Goal: Check status

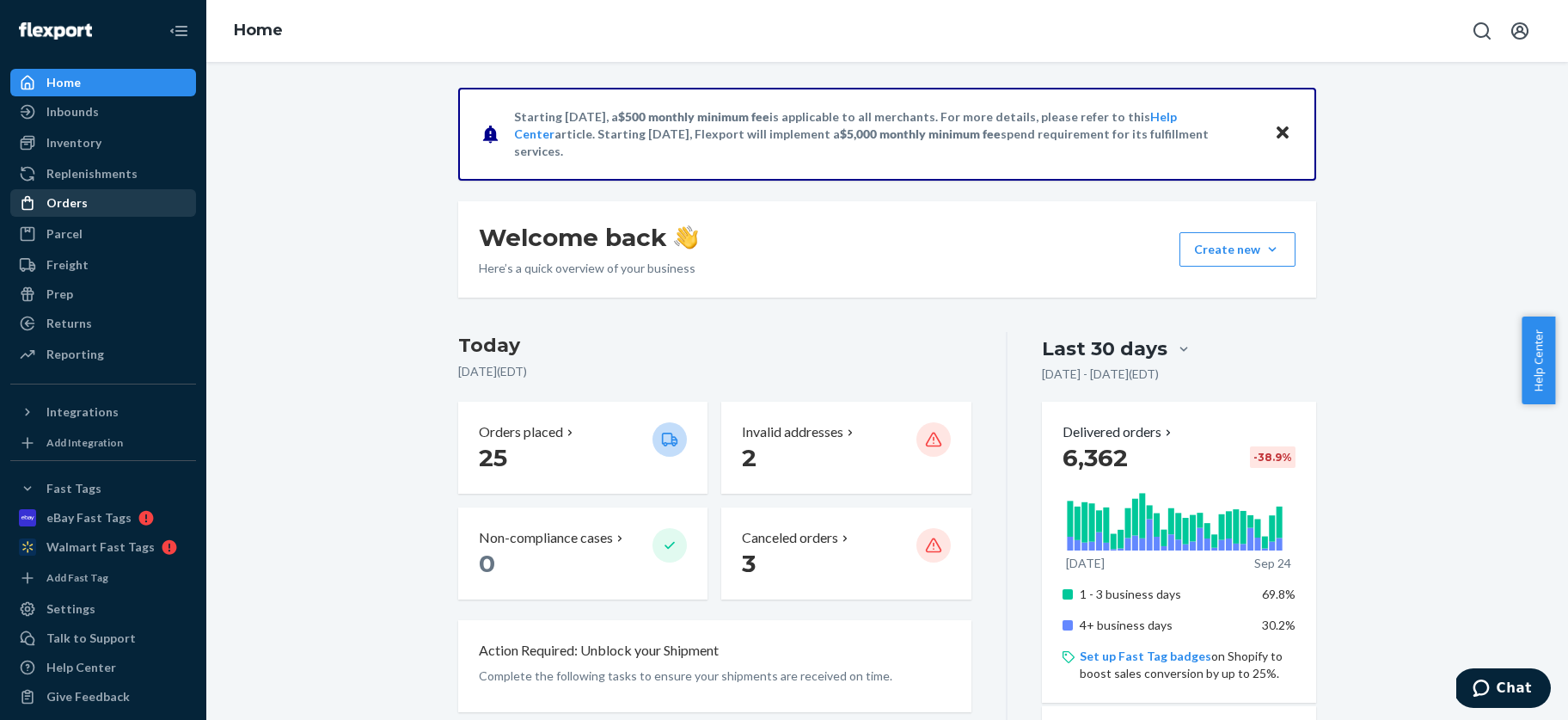
click at [63, 199] on div "Orders" at bounding box center [67, 203] width 41 height 17
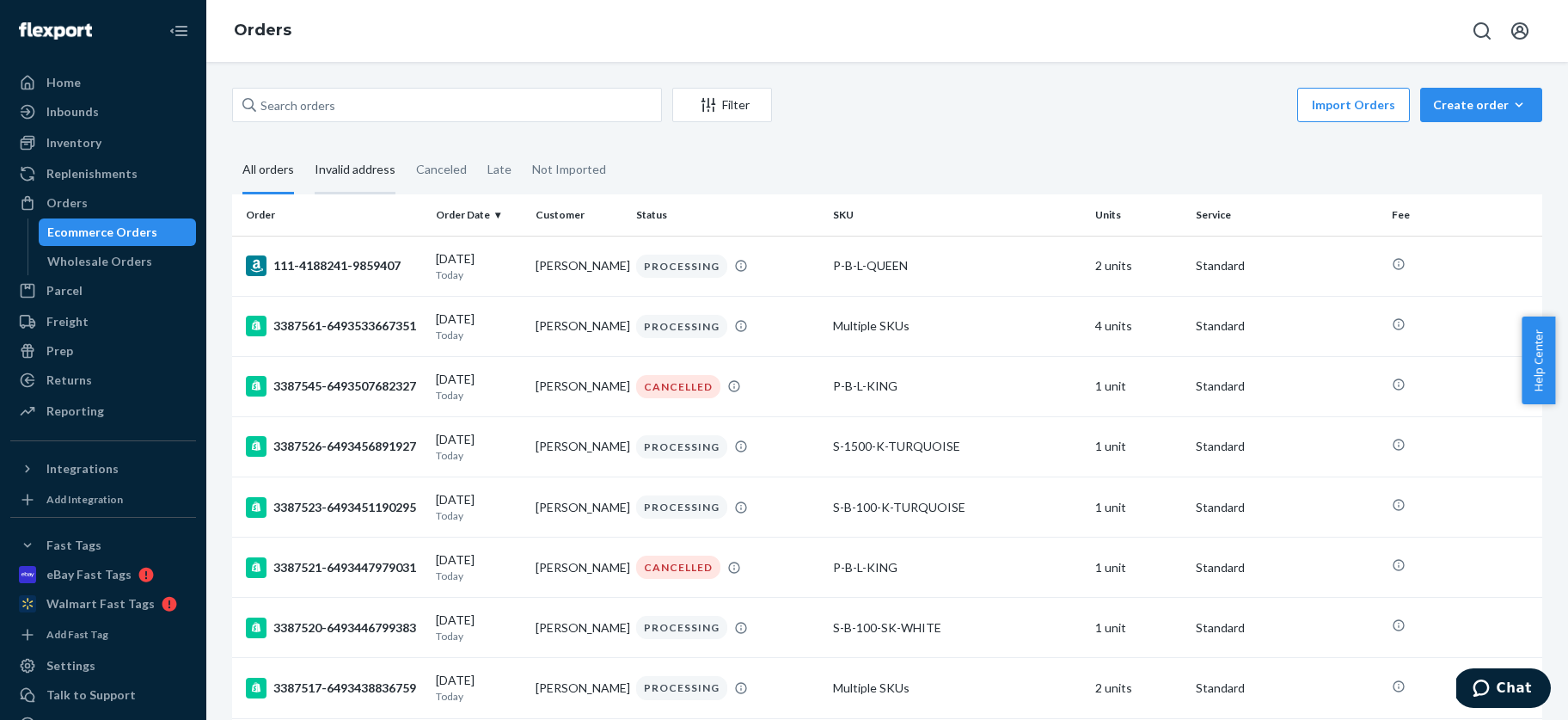
click at [358, 167] on div "Invalid address" at bounding box center [354, 170] width 81 height 47
click at [305, 147] on input "Invalid address" at bounding box center [305, 147] width 0 height 0
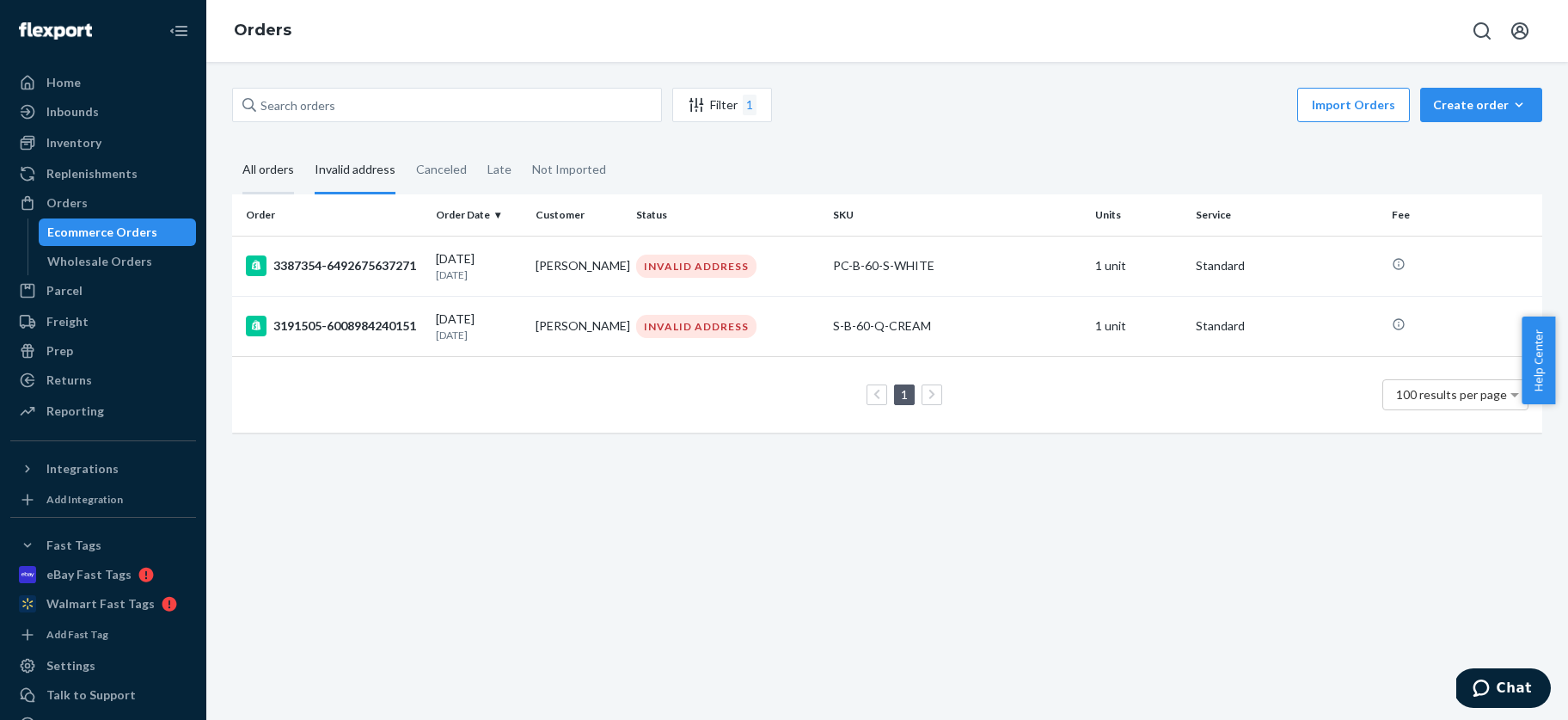
click at [254, 165] on div "All orders" at bounding box center [268, 170] width 52 height 47
click at [232, 147] on input "All orders" at bounding box center [232, 147] width 0 height 0
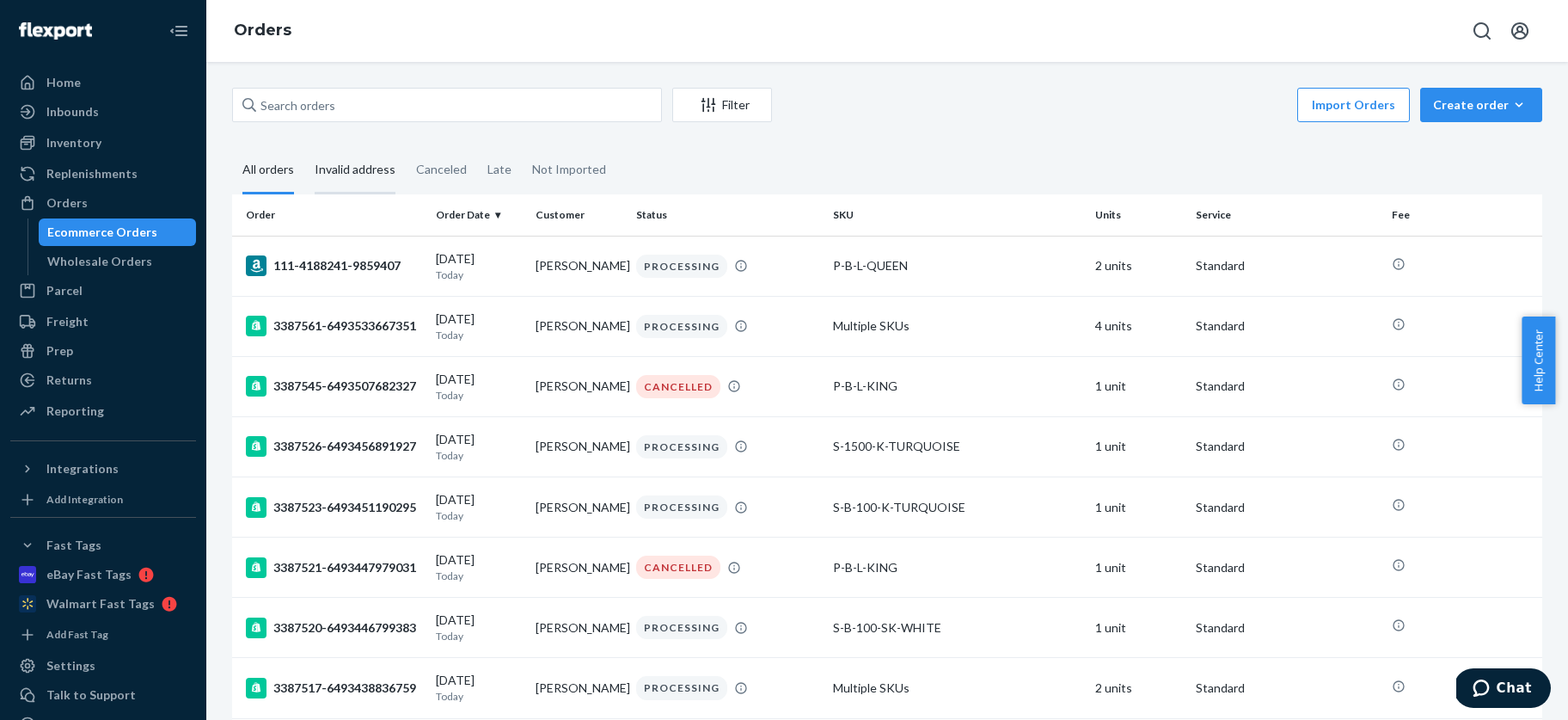
click at [355, 163] on div "Invalid address" at bounding box center [354, 170] width 81 height 47
click at [305, 147] on input "Invalid address" at bounding box center [305, 147] width 0 height 0
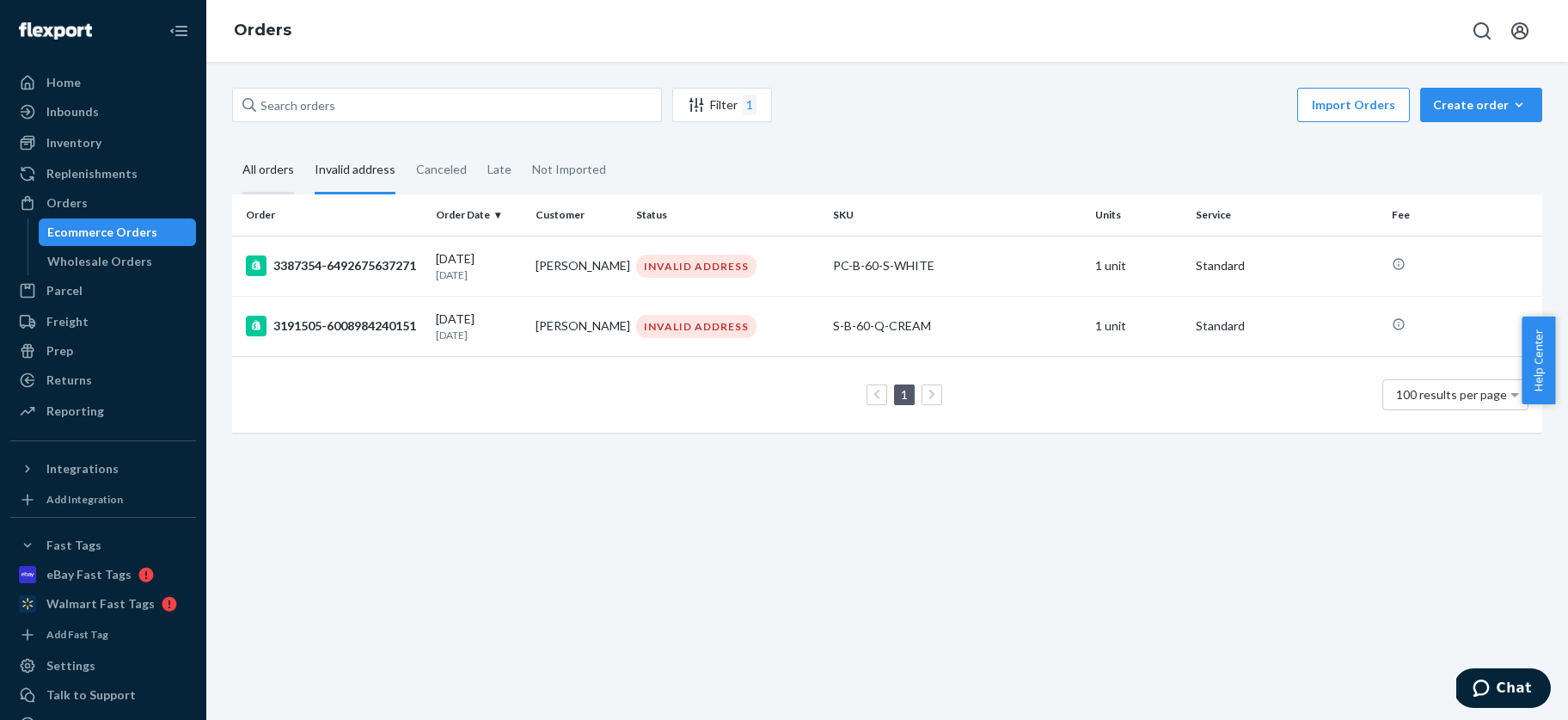
click at [278, 168] on div "All orders" at bounding box center [268, 170] width 52 height 47
click at [232, 147] on input "All orders" at bounding box center [232, 147] width 0 height 0
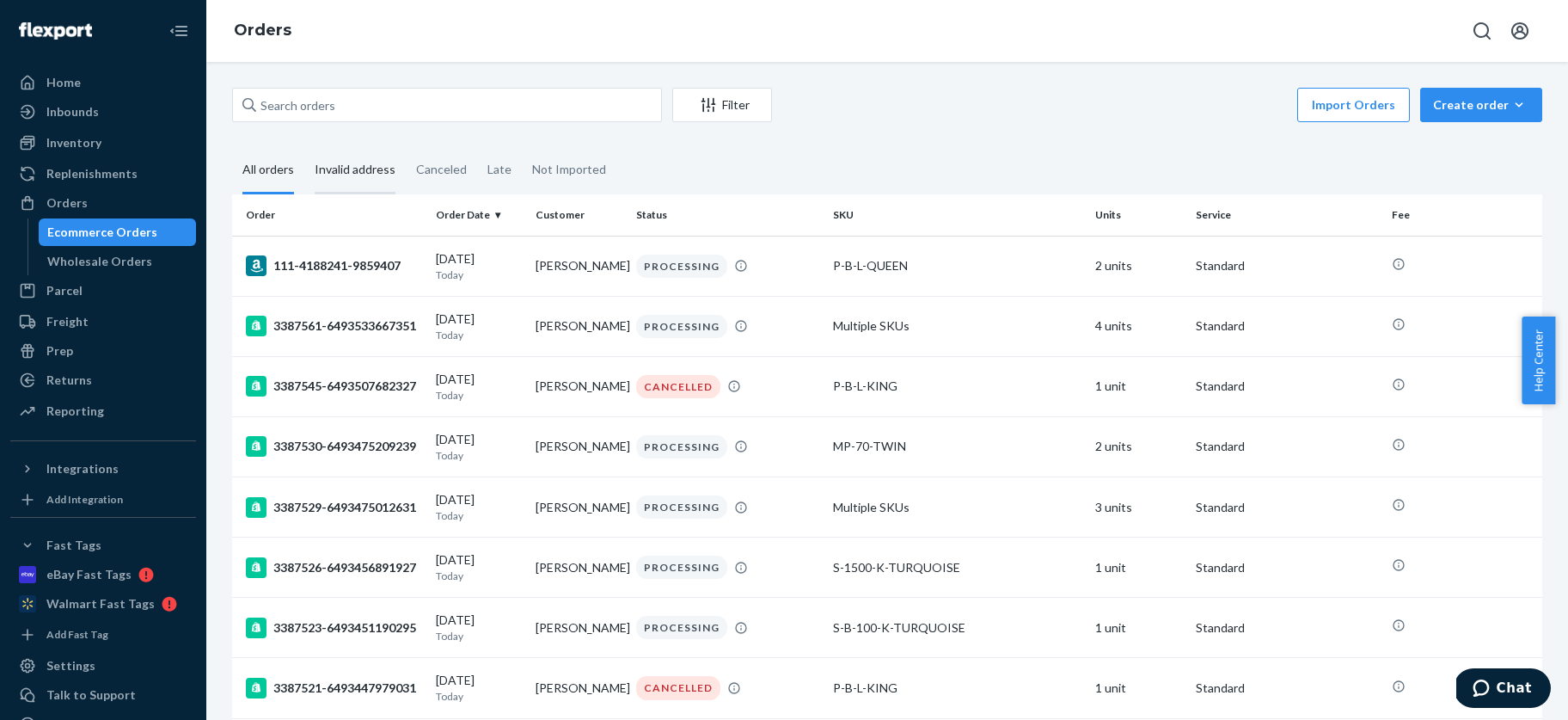
click at [356, 172] on div "Invalid address" at bounding box center [354, 170] width 81 height 47
click at [305, 147] on input "Invalid address" at bounding box center [305, 147] width 0 height 0
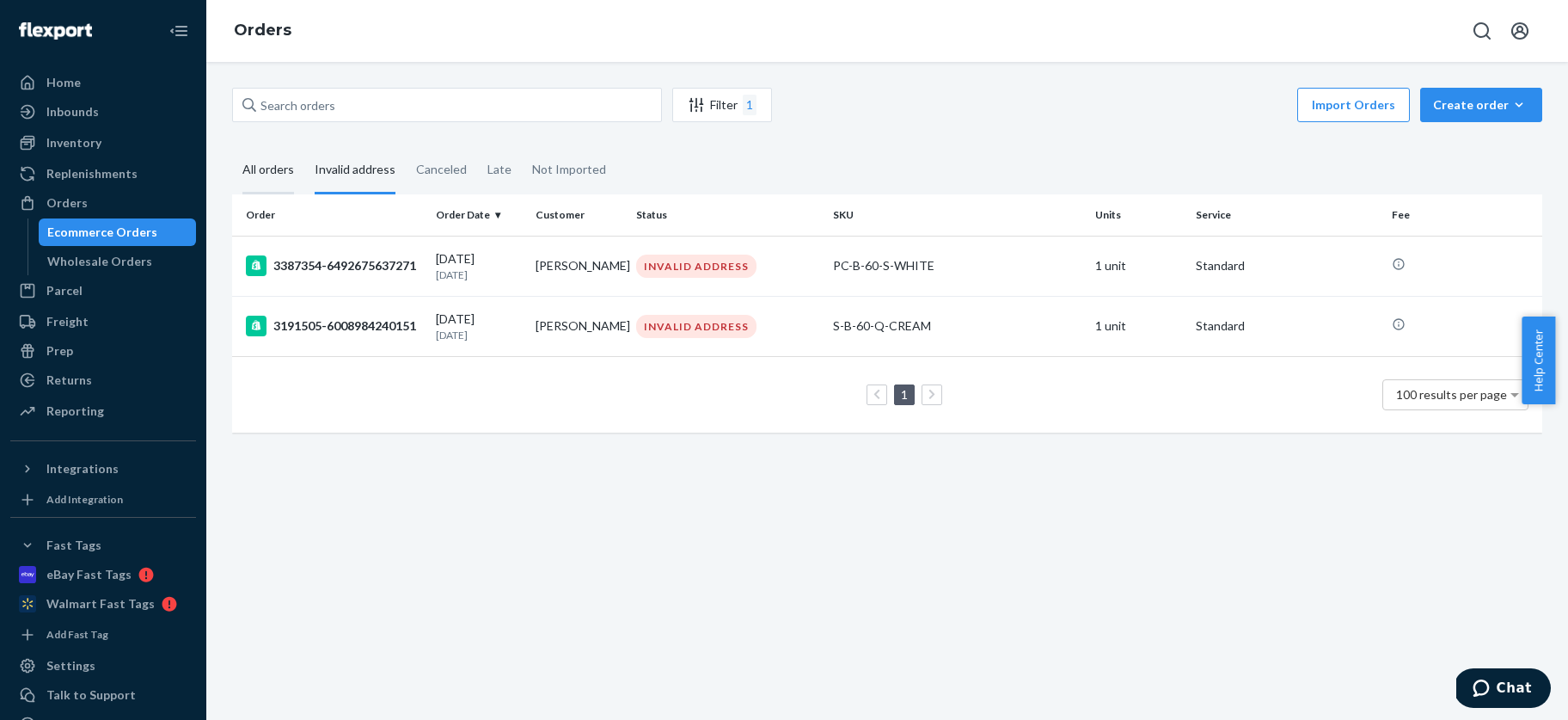
click at [259, 172] on div "All orders" at bounding box center [268, 170] width 52 height 47
click at [232, 147] on input "All orders" at bounding box center [232, 147] width 0 height 0
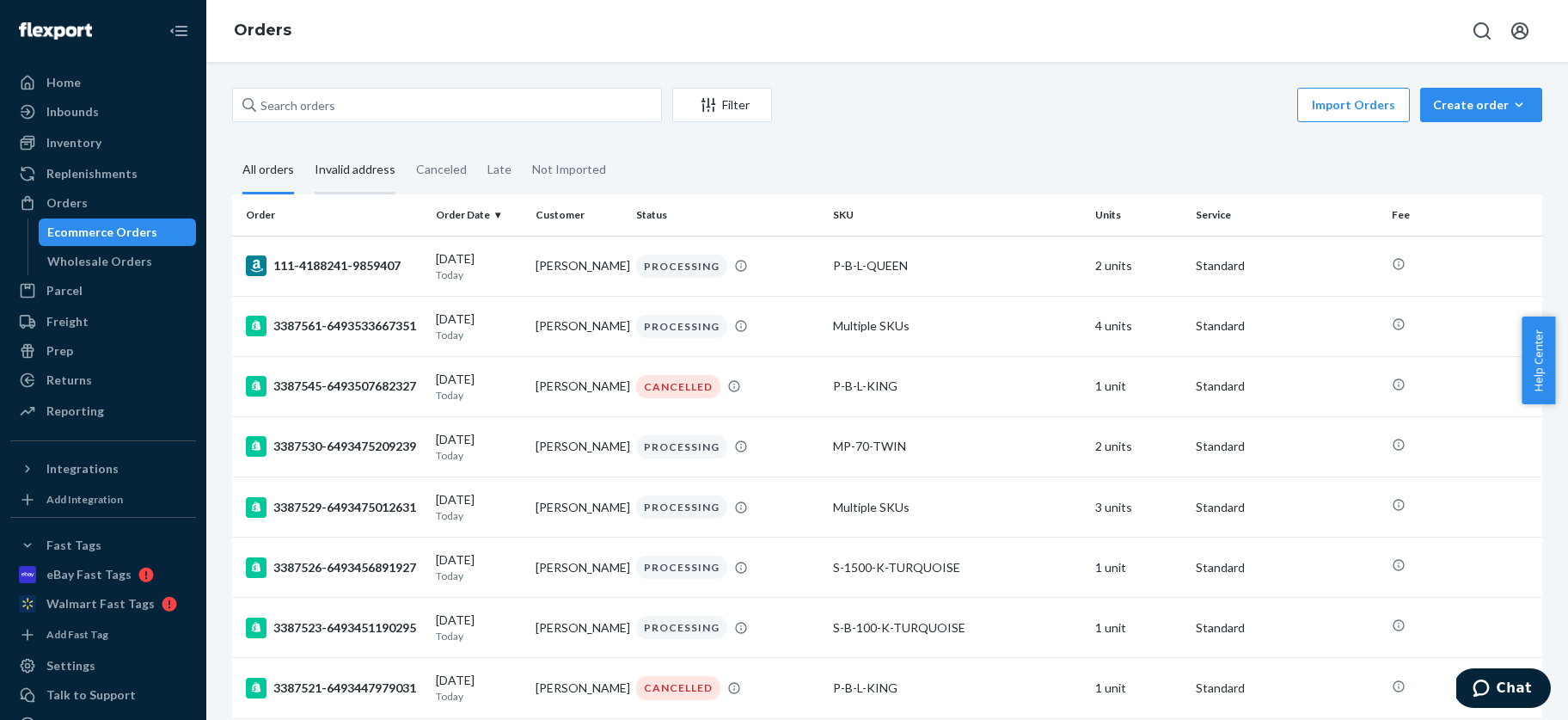
click at [358, 168] on div "Invalid address" at bounding box center [354, 170] width 81 height 47
click at [305, 147] on input "Invalid address" at bounding box center [305, 147] width 0 height 0
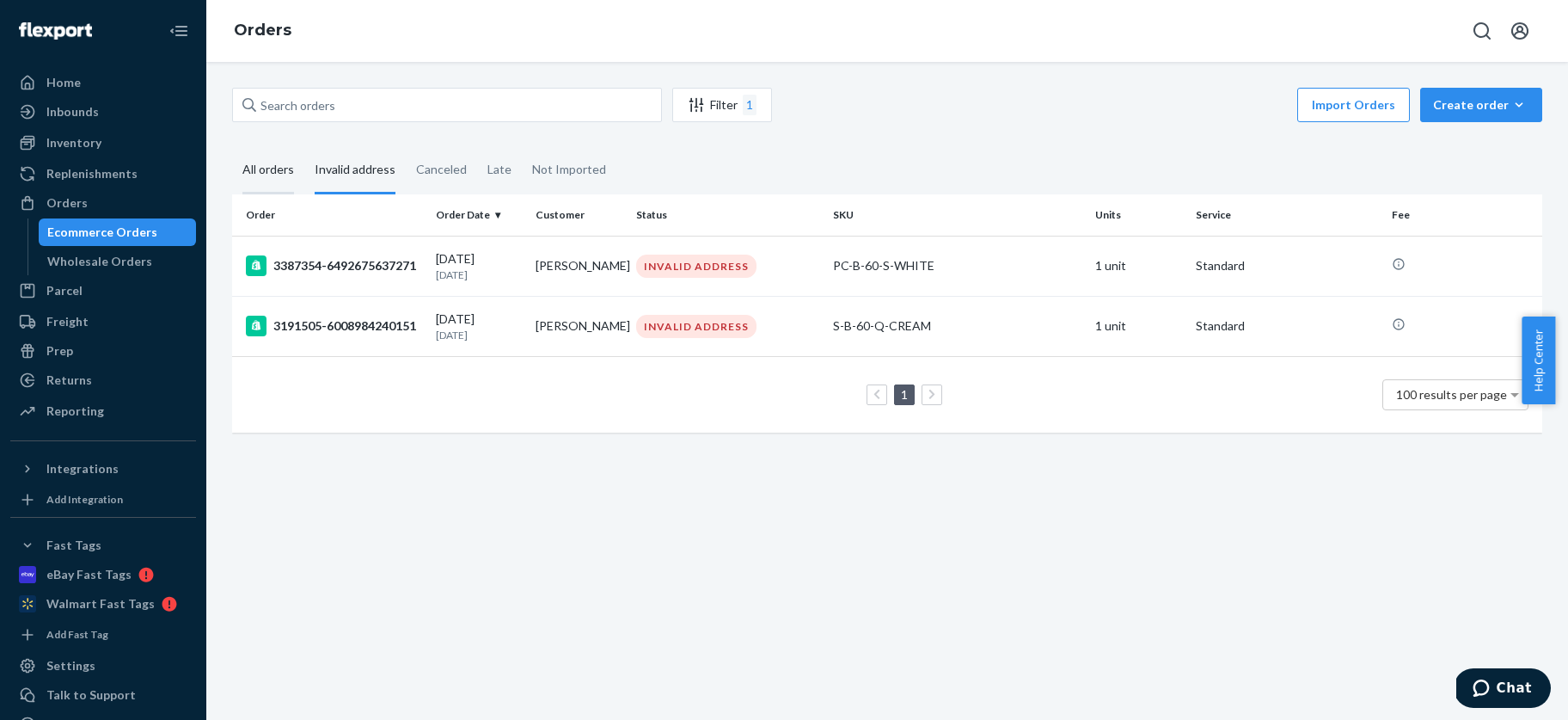
click at [274, 170] on div "All orders" at bounding box center [268, 170] width 52 height 47
click at [232, 147] on input "All orders" at bounding box center [232, 147] width 0 height 0
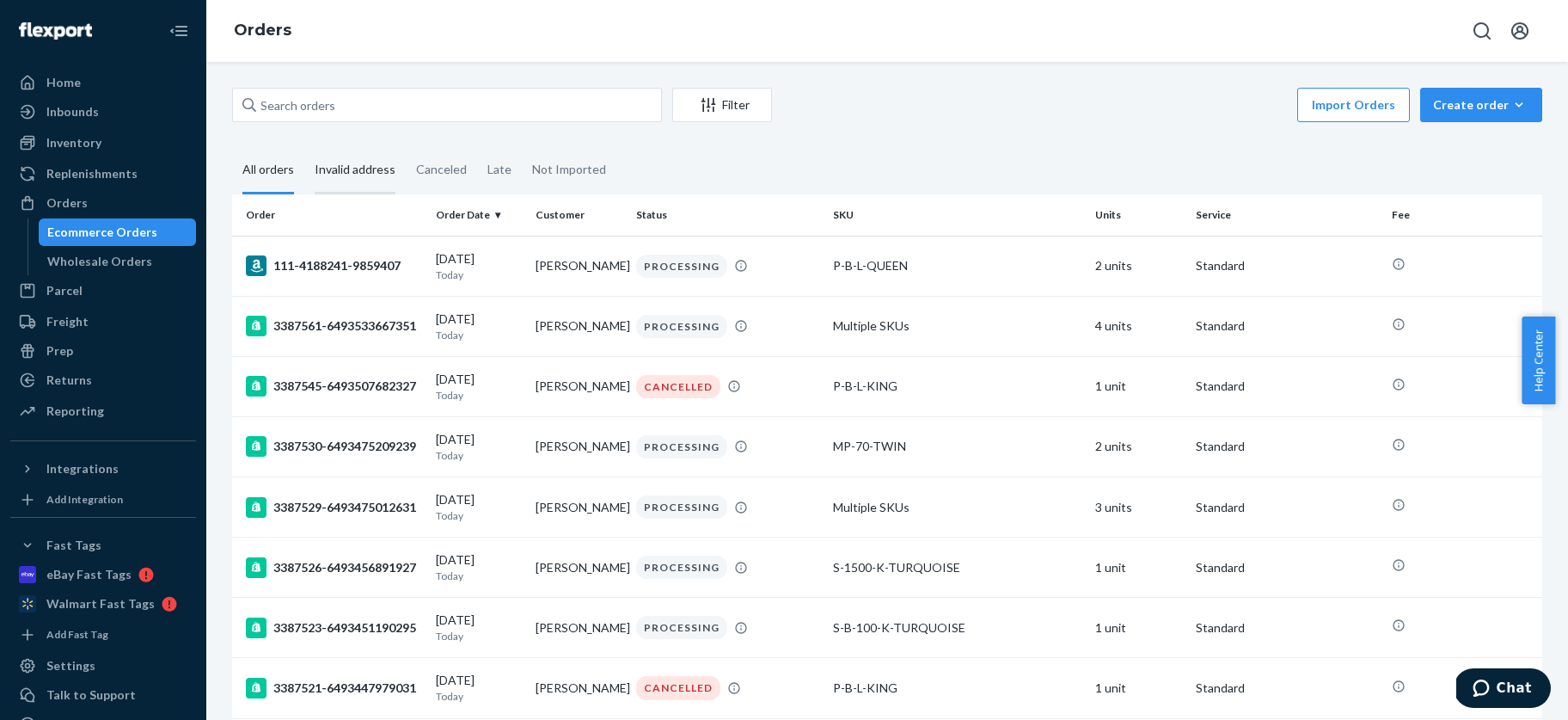
click at [356, 165] on div "Invalid address" at bounding box center [354, 170] width 81 height 47
click at [305, 147] on input "Invalid address" at bounding box center [305, 147] width 0 height 0
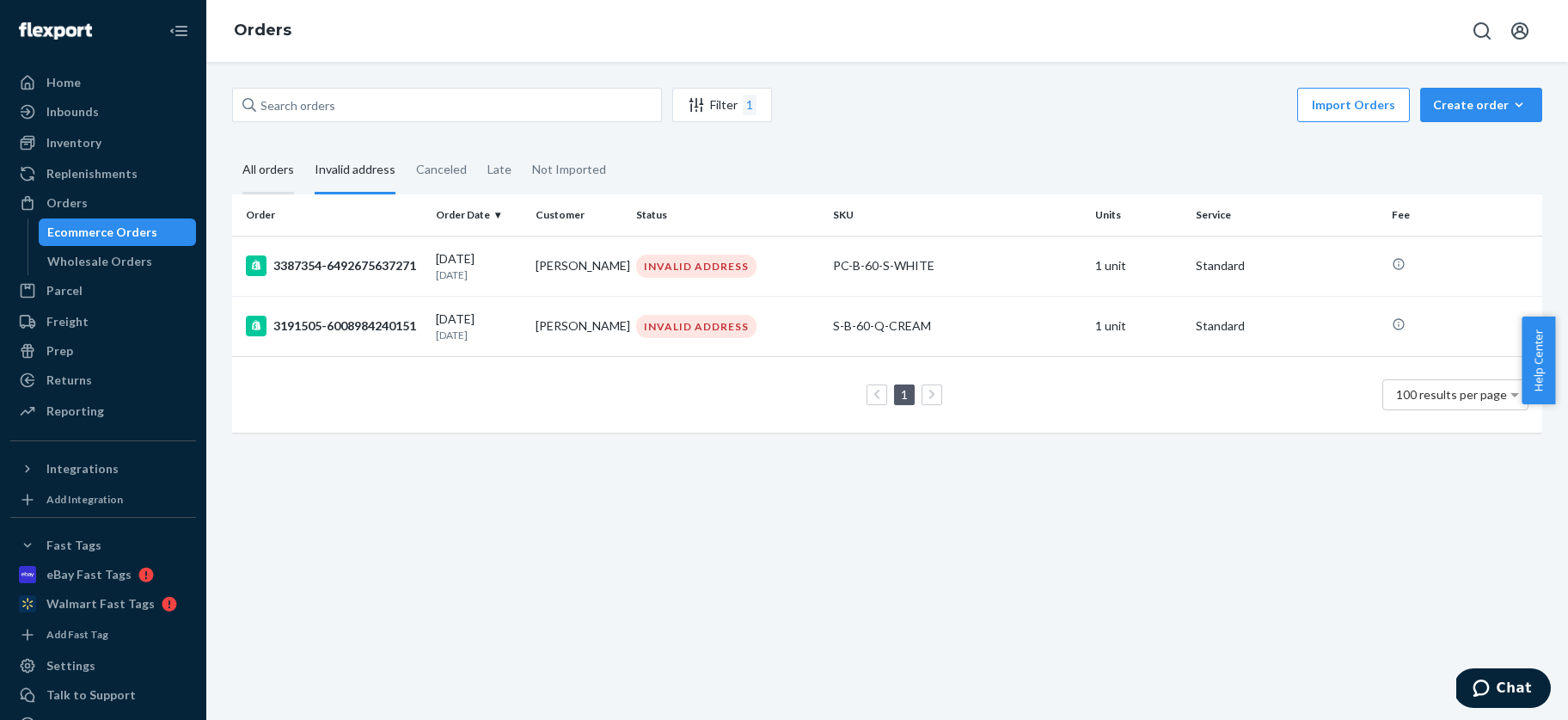
click at [259, 166] on div "All orders" at bounding box center [268, 170] width 52 height 47
click at [232, 147] on input "All orders" at bounding box center [232, 147] width 0 height 0
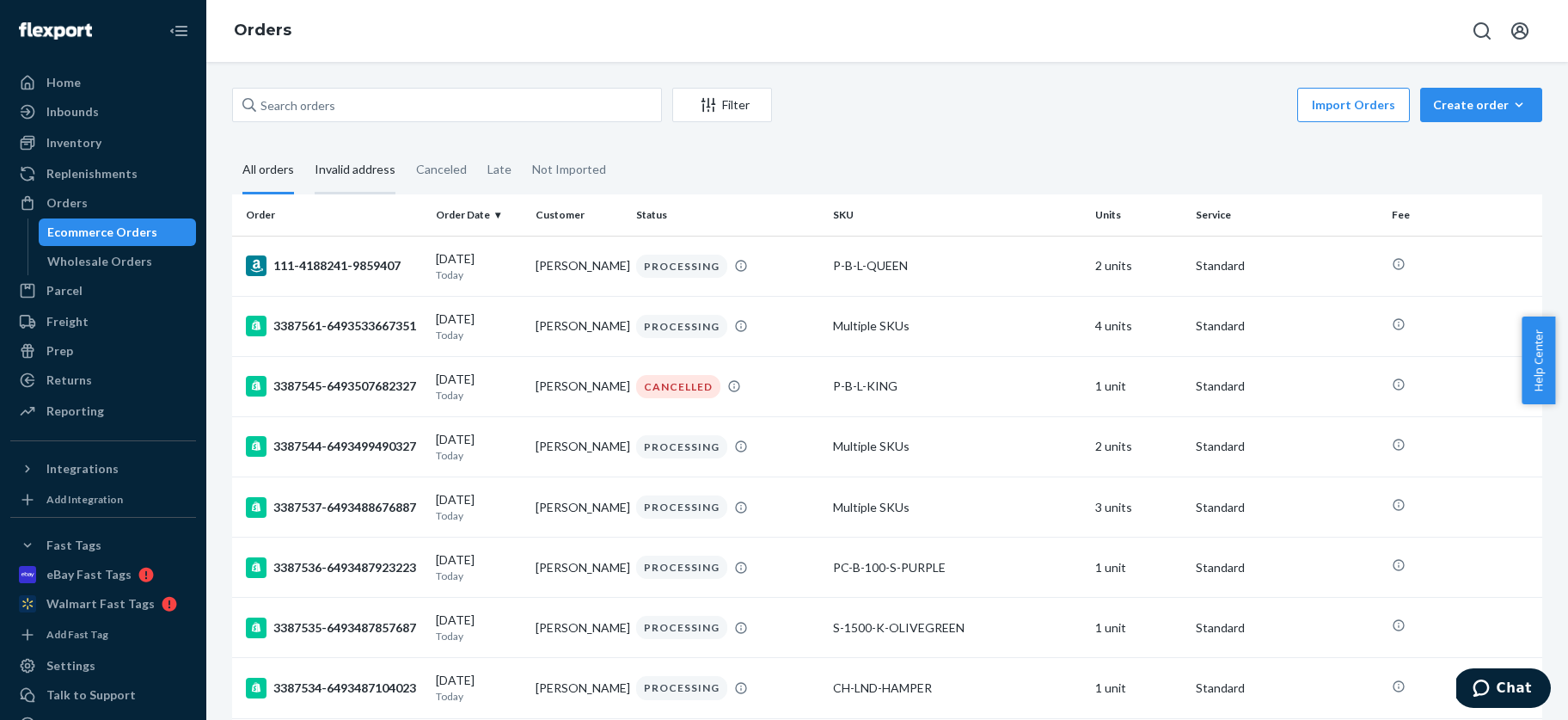
click at [361, 164] on div "Invalid address" at bounding box center [354, 170] width 81 height 47
click at [305, 147] on input "Invalid address" at bounding box center [305, 147] width 0 height 0
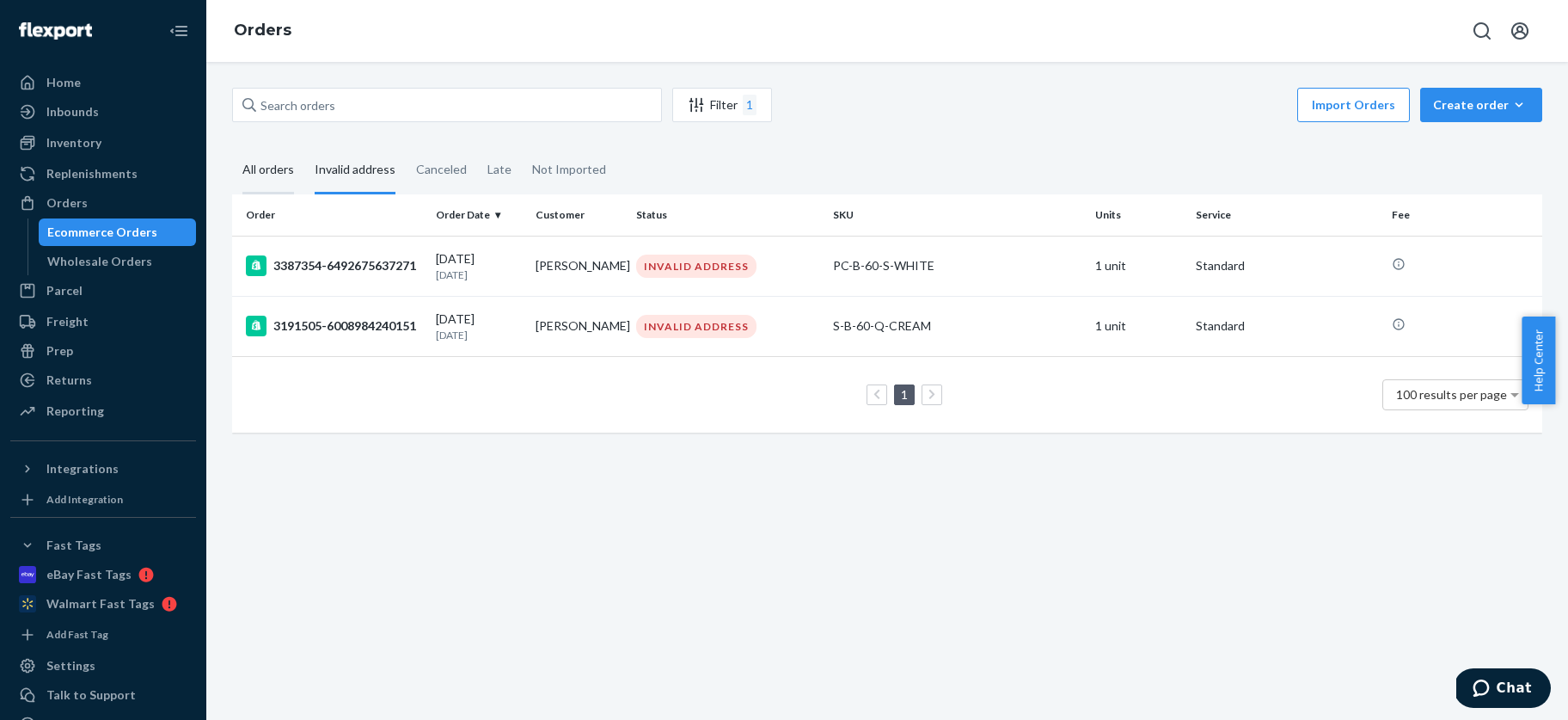
click at [268, 167] on div "All orders" at bounding box center [268, 170] width 52 height 47
click at [232, 147] on input "All orders" at bounding box center [232, 147] width 0 height 0
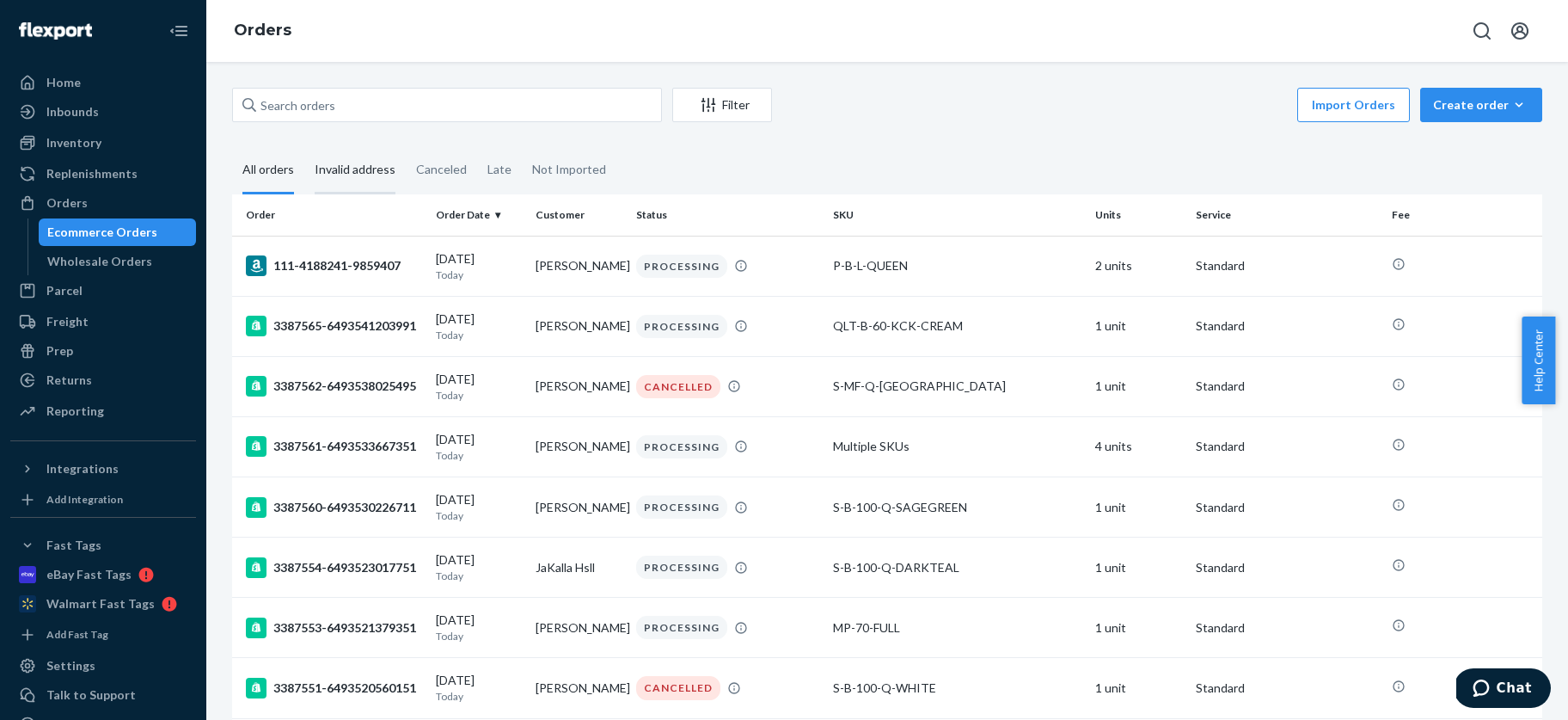
click at [354, 167] on div "Invalid address" at bounding box center [354, 170] width 81 height 47
click at [305, 147] on input "Invalid address" at bounding box center [305, 147] width 0 height 0
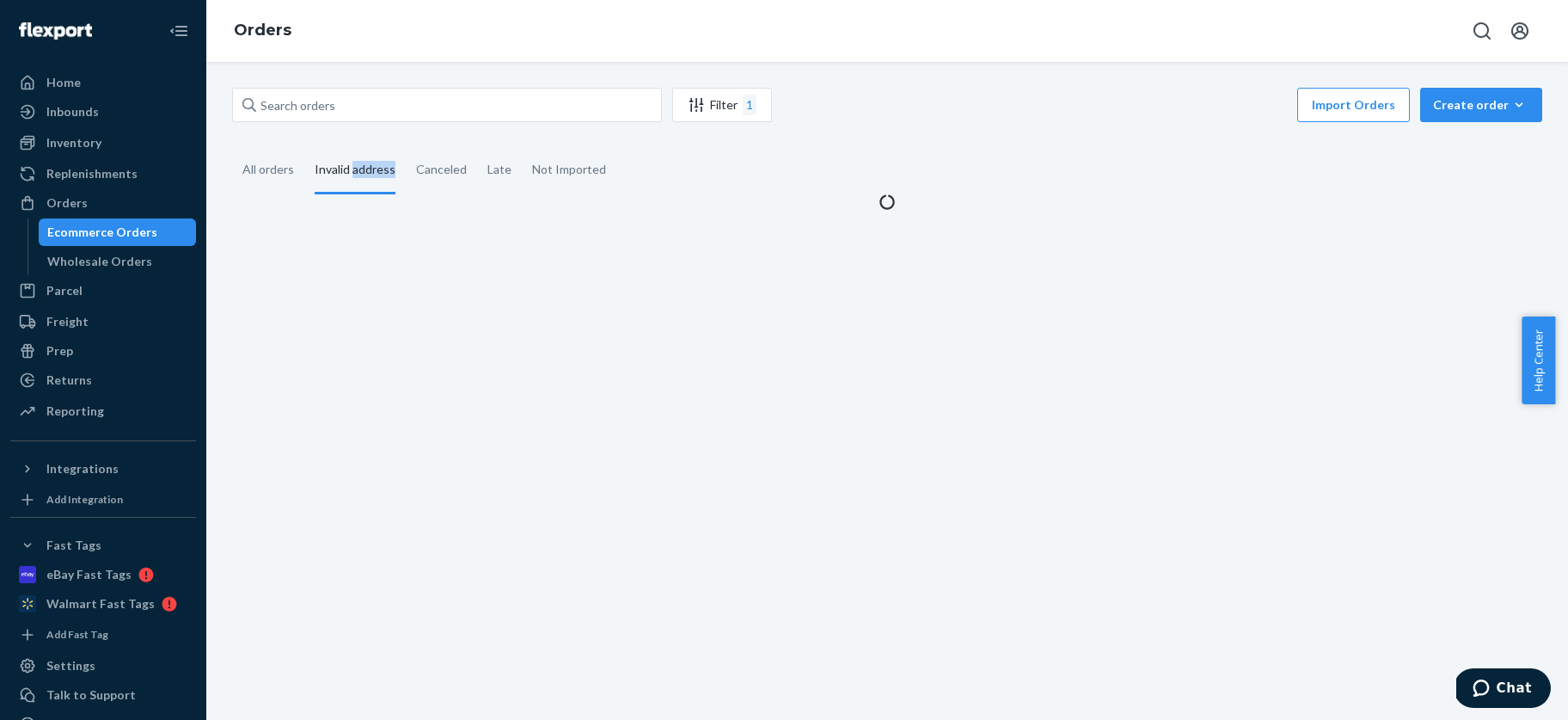
click at [354, 167] on div "Invalid address" at bounding box center [354, 170] width 81 height 47
click at [305, 147] on input "Invalid address" at bounding box center [305, 147] width 0 height 0
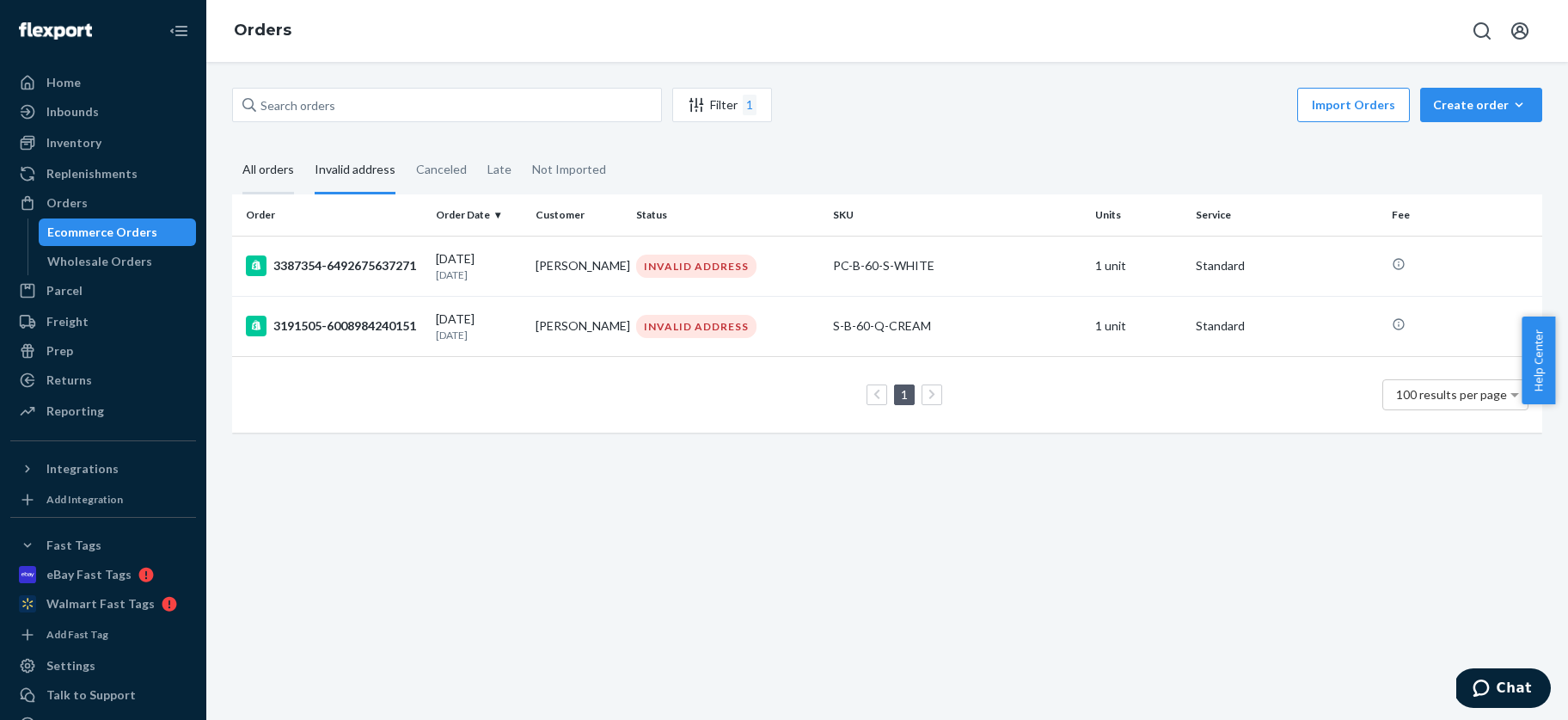
click at [261, 166] on div "All orders" at bounding box center [268, 170] width 52 height 47
click at [232, 147] on input "All orders" at bounding box center [232, 147] width 0 height 0
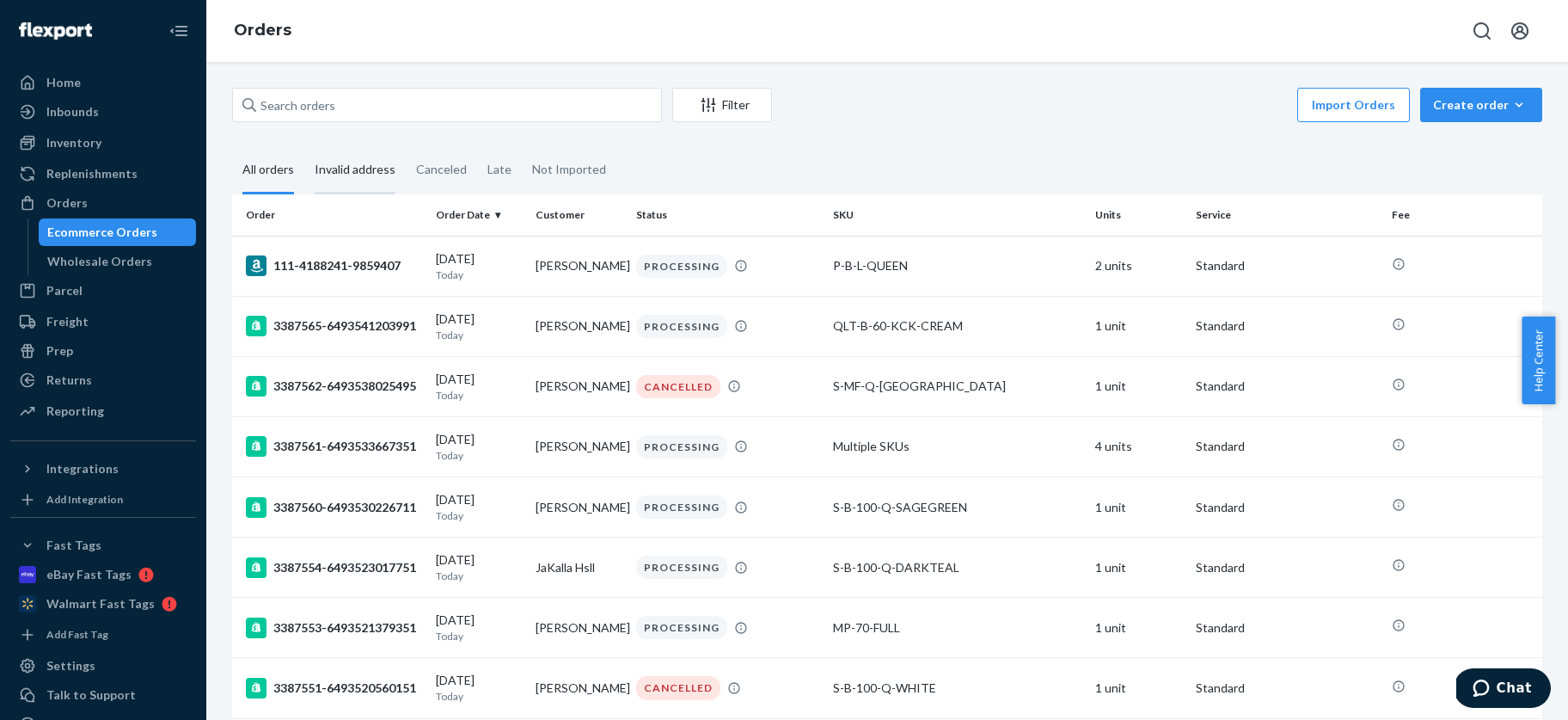
click at [357, 168] on div "Invalid address" at bounding box center [354, 170] width 81 height 47
click at [305, 147] on input "Invalid address" at bounding box center [305, 147] width 0 height 0
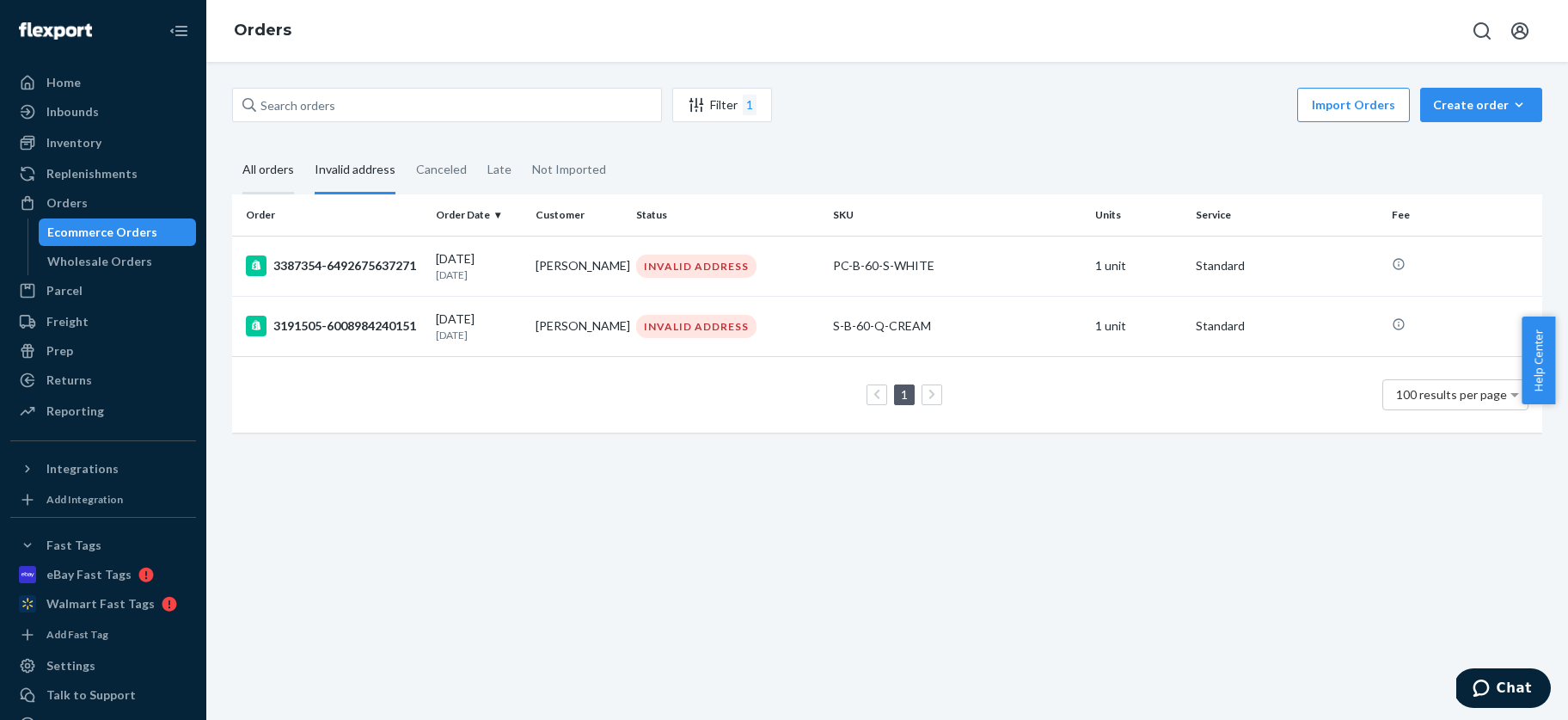
click at [265, 167] on div "All orders" at bounding box center [268, 170] width 52 height 47
click at [232, 147] on input "All orders" at bounding box center [232, 147] width 0 height 0
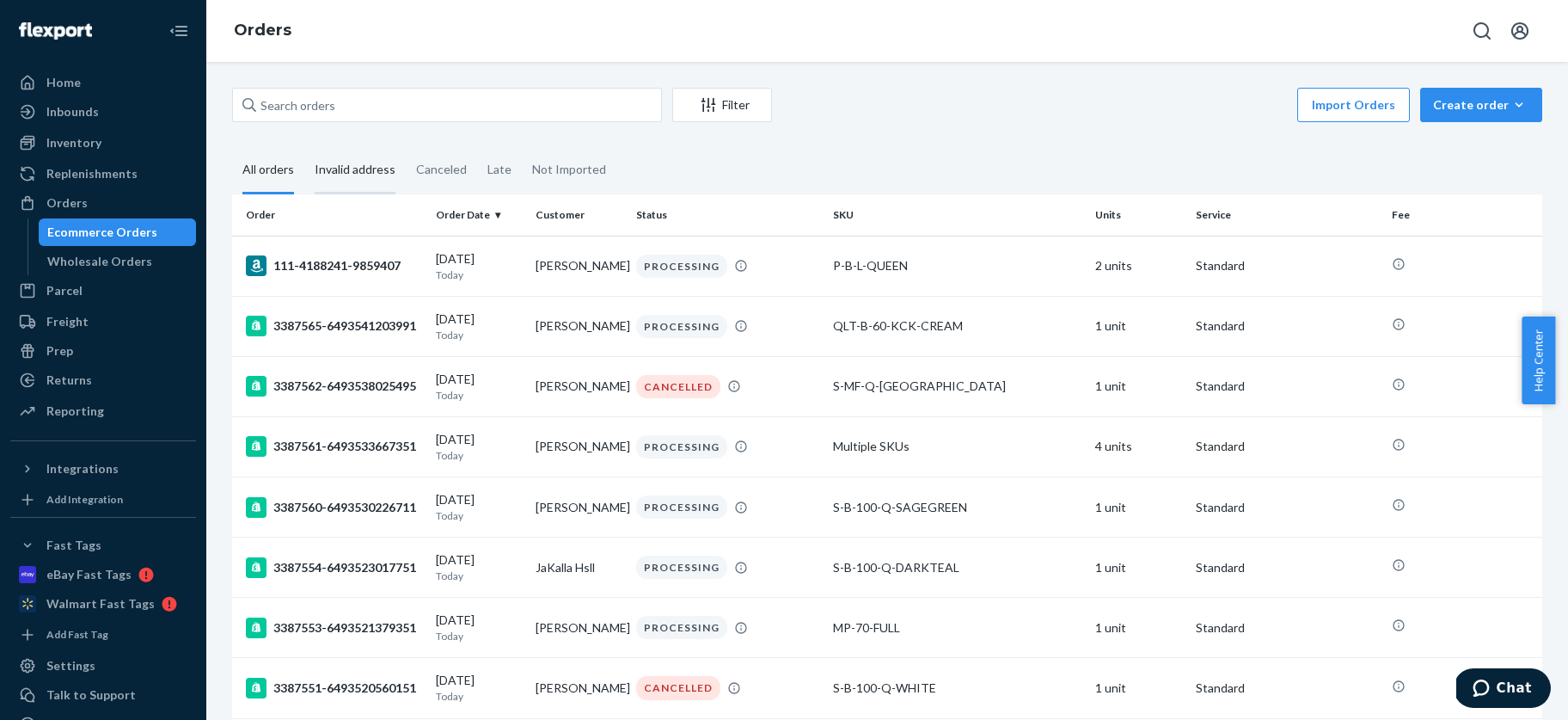
click at [369, 170] on div "Invalid address" at bounding box center [354, 170] width 81 height 47
click at [305, 147] on input "Invalid address" at bounding box center [305, 147] width 0 height 0
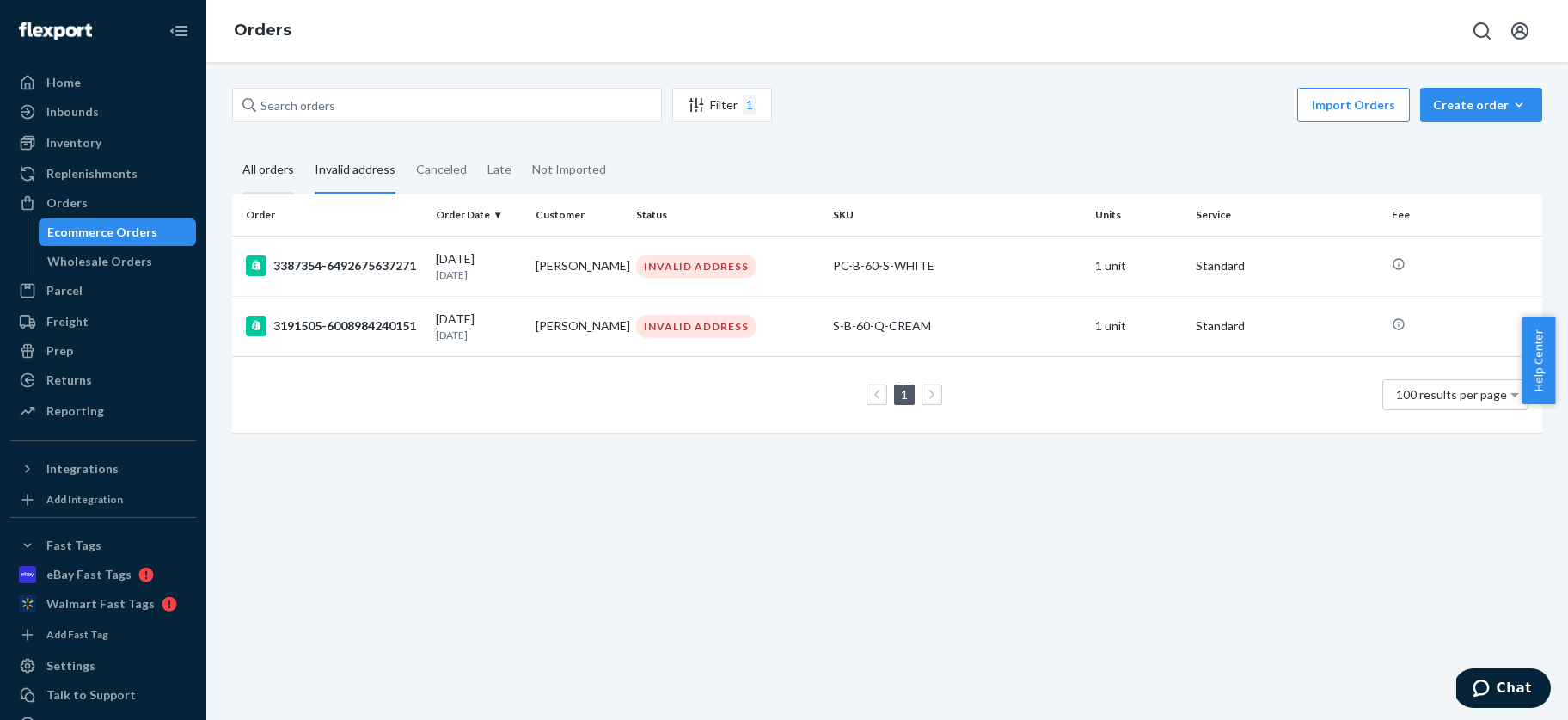
click at [258, 167] on div "All orders" at bounding box center [268, 170] width 52 height 47
click at [232, 147] on input "All orders" at bounding box center [232, 147] width 0 height 0
